Goal: Task Accomplishment & Management: Manage account settings

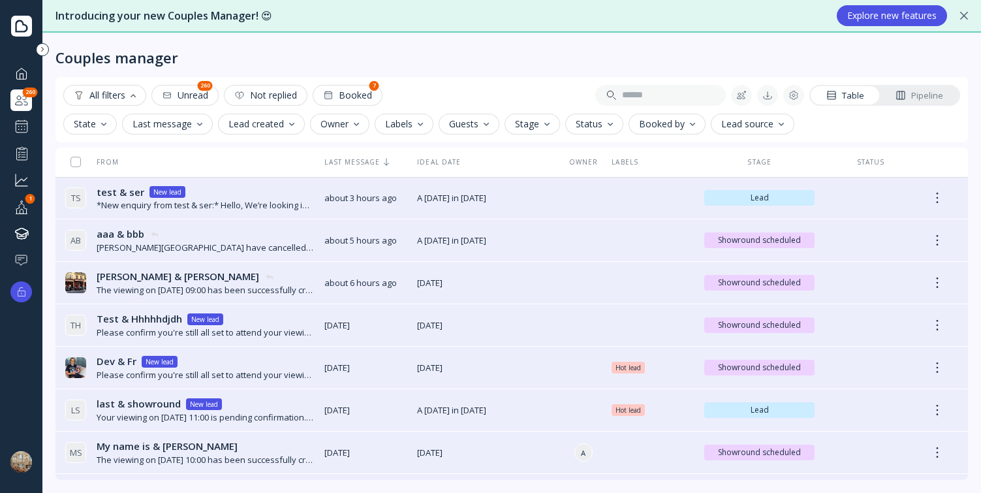
click at [105, 114] on button "State" at bounding box center [90, 124] width 54 height 21
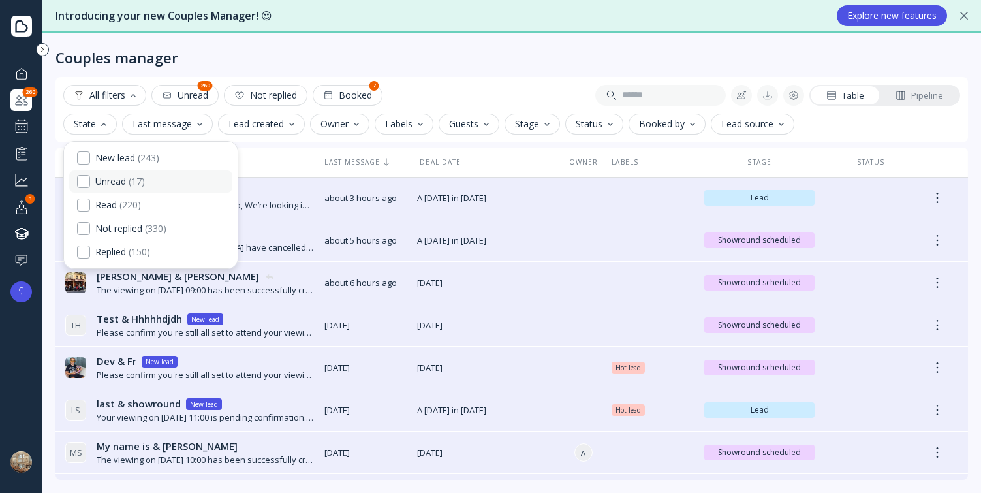
click at [111, 179] on div "Unread" at bounding box center [110, 182] width 31 height 12
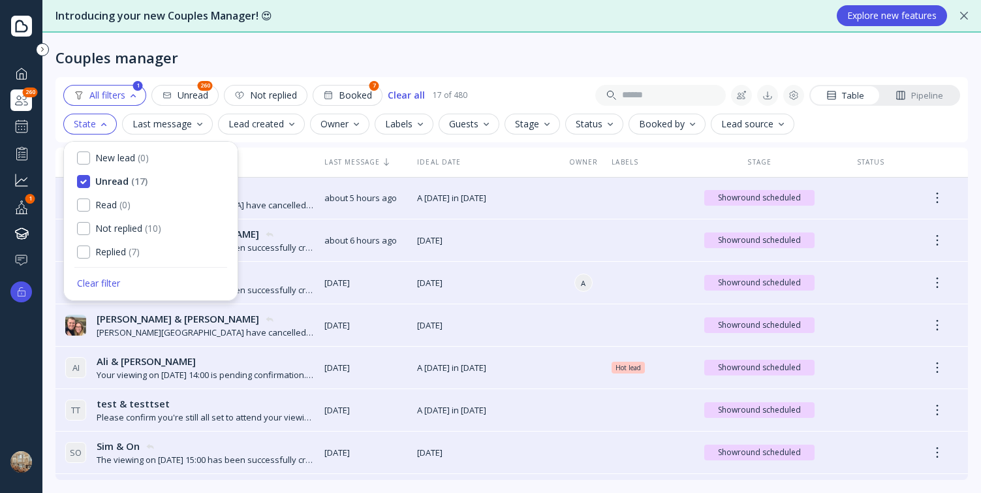
click at [157, 69] on div "Couples manager All filters 1 Unread 260 Not replied Booked 7 Clear all 17 of 4…" at bounding box center [511, 263] width 939 height 460
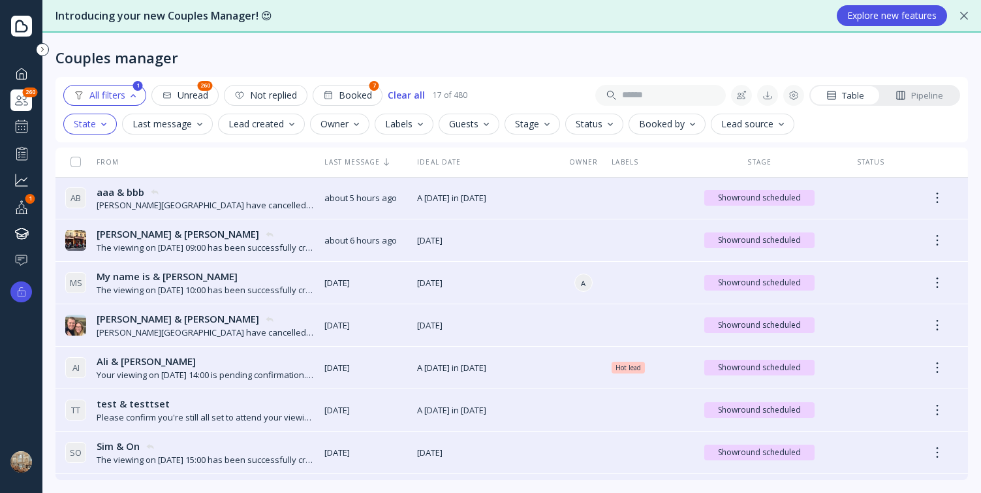
click at [22, 146] on div at bounding box center [22, 153] width 16 height 16
click at [22, 127] on div at bounding box center [22, 127] width 16 height 16
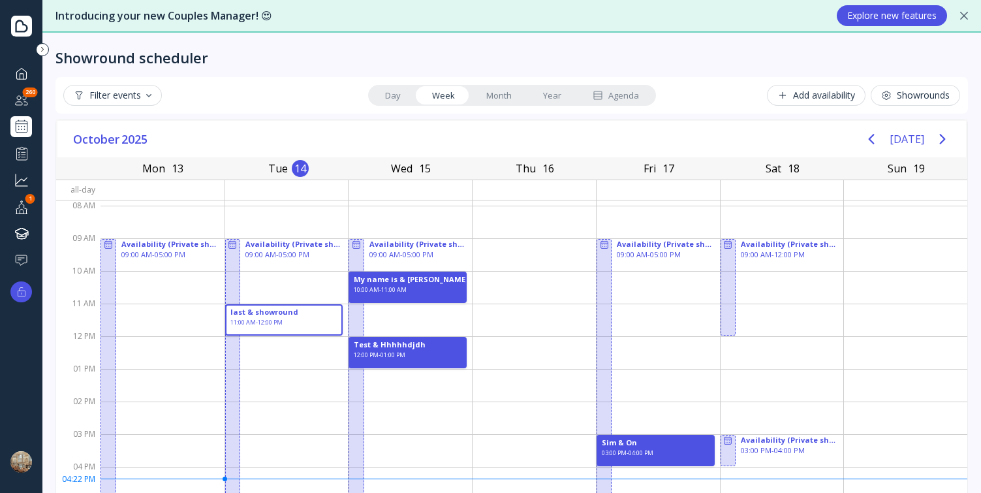
scroll to position [92, 0]
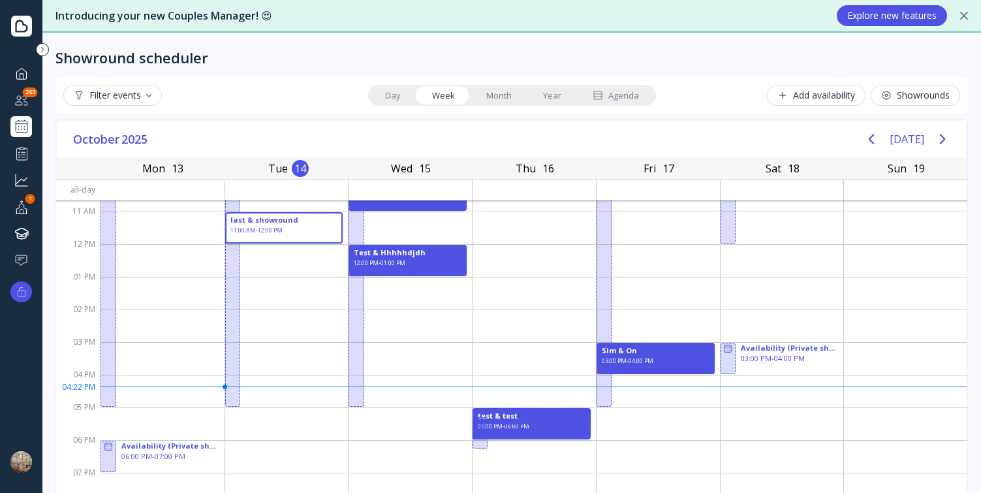
click at [622, 99] on div "Agenda" at bounding box center [616, 95] width 46 height 12
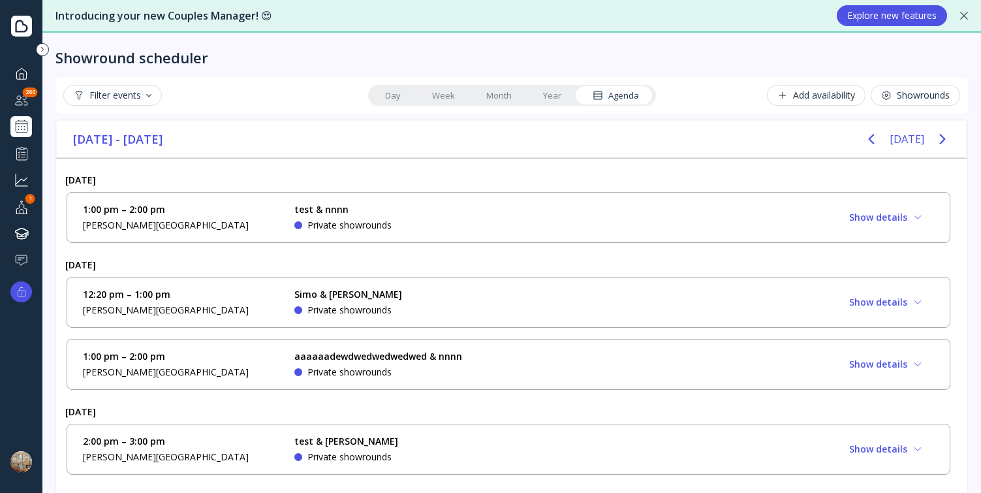
scroll to position [1294, 0]
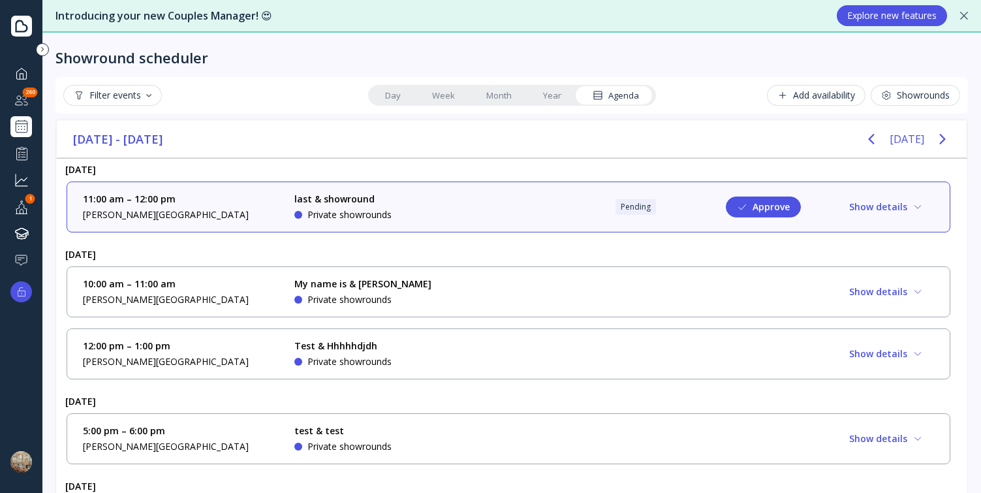
click at [497, 281] on div "10:00 am – 11:00 am [PERSON_NAME][GEOGRAPHIC_DATA] My name is & [PERSON_NAME] P…" at bounding box center [508, 292] width 851 height 29
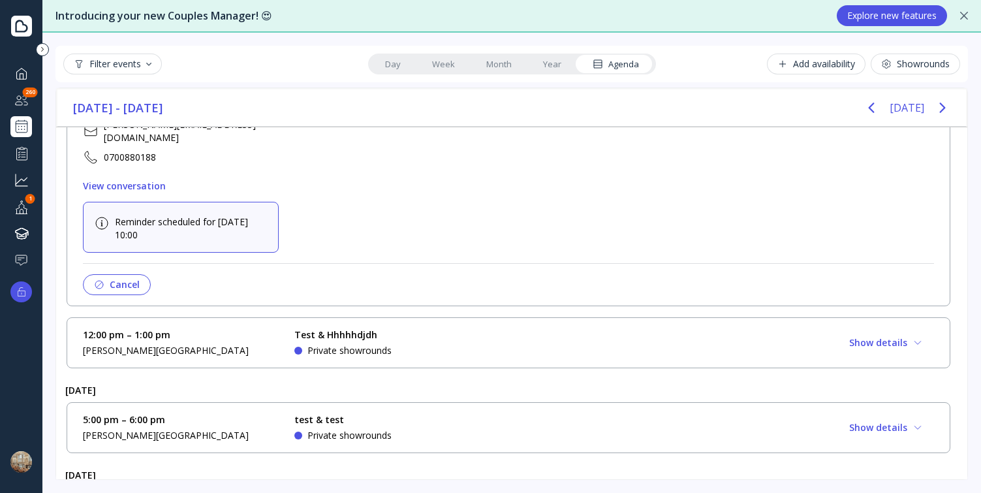
scroll to position [1591, 0]
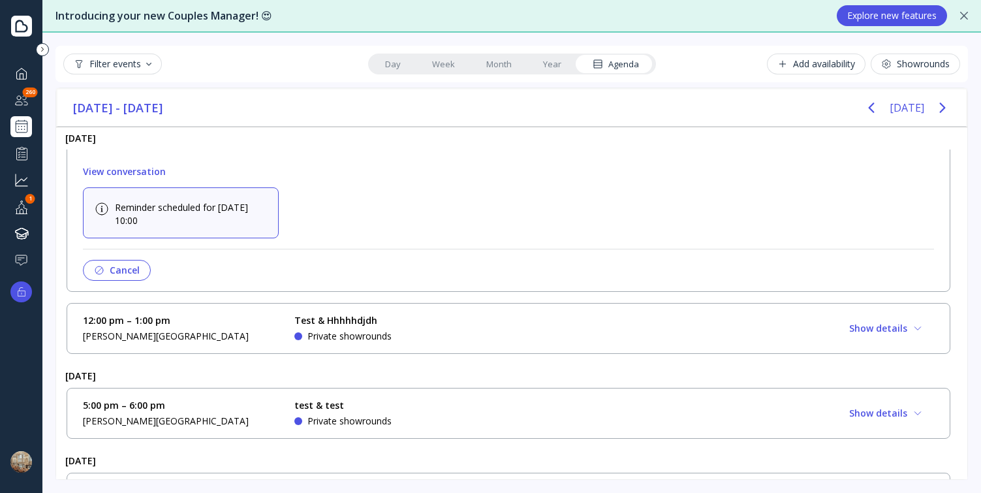
click at [121, 261] on button "Cancel" at bounding box center [117, 270] width 68 height 21
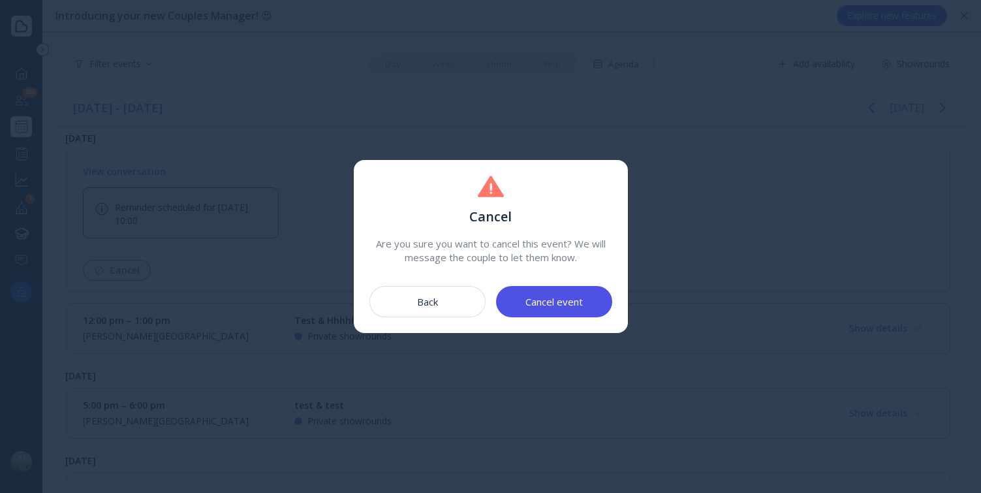
click at [583, 293] on button "Cancel event" at bounding box center [554, 301] width 116 height 31
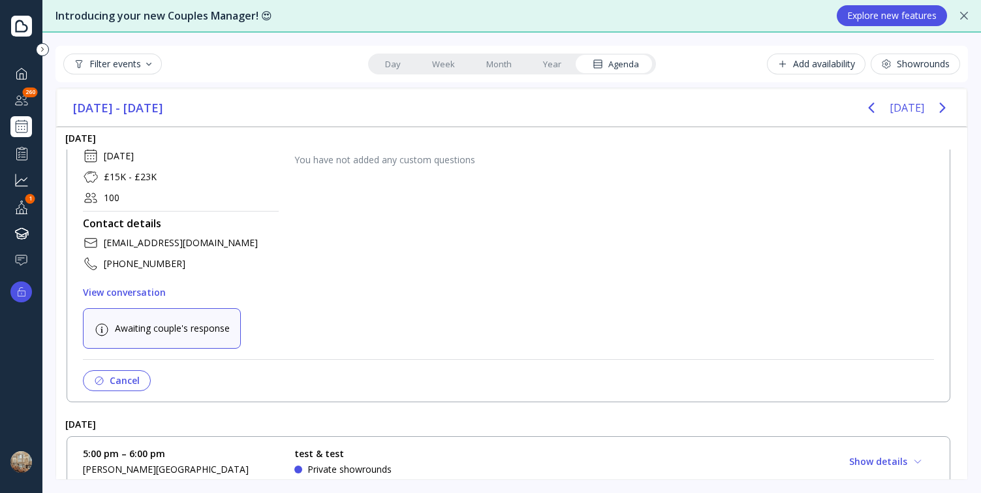
scroll to position [1338, 0]
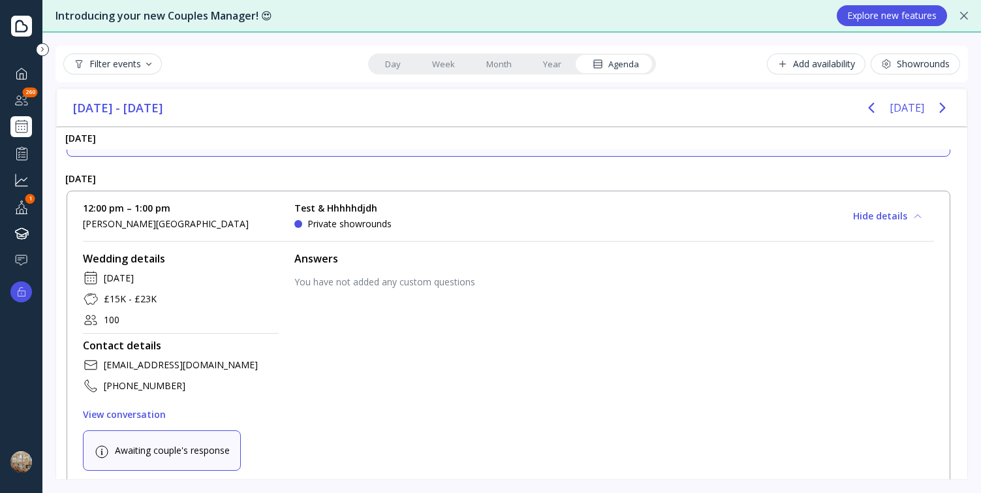
click at [541, 63] on link "Year" at bounding box center [553, 64] width 50 height 18
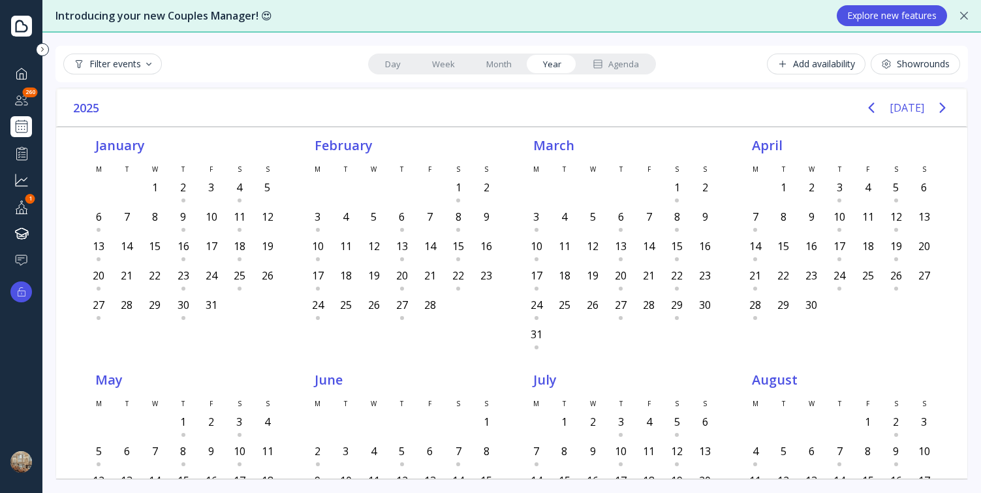
click at [619, 64] on div "Agenda" at bounding box center [616, 64] width 46 height 12
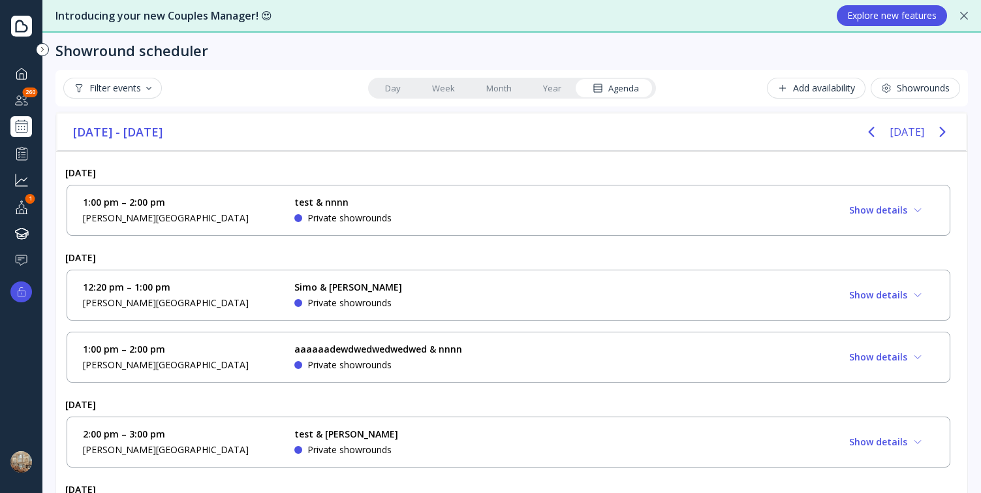
scroll to position [0, 0]
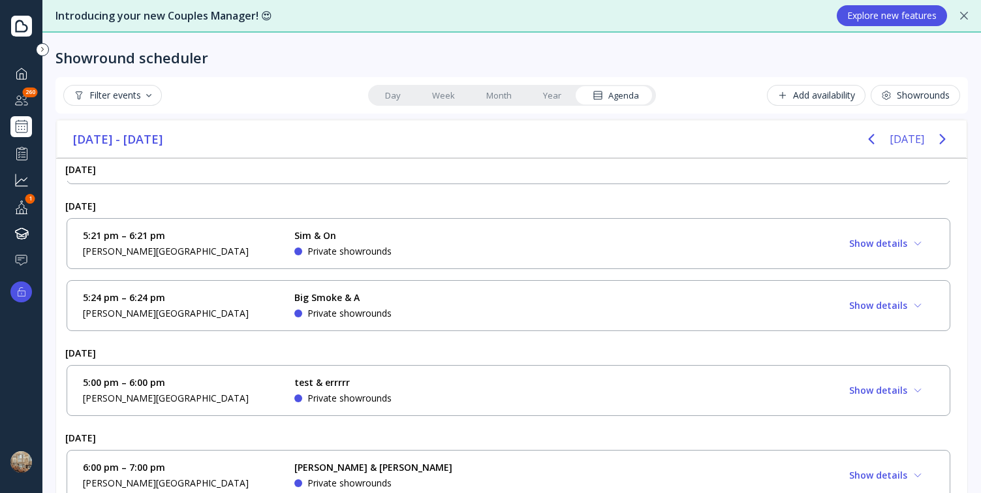
scroll to position [598, 0]
